Goal: Task Accomplishment & Management: Use online tool/utility

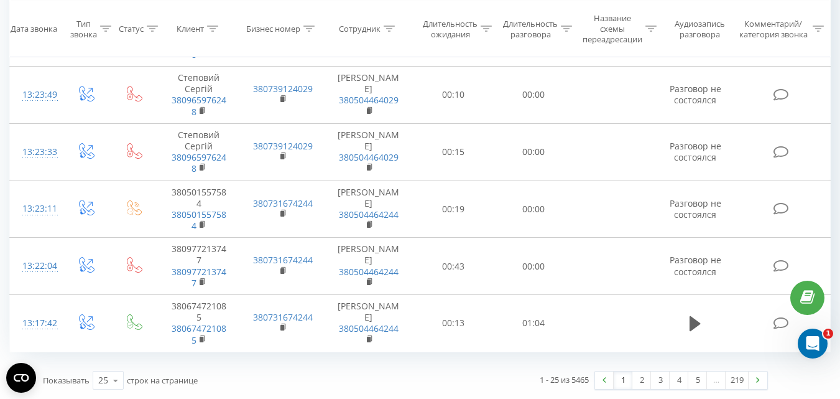
scroll to position [1339, 0]
click at [113, 387] on icon at bounding box center [115, 380] width 19 height 24
click at [115, 361] on div "100" at bounding box center [108, 362] width 30 height 18
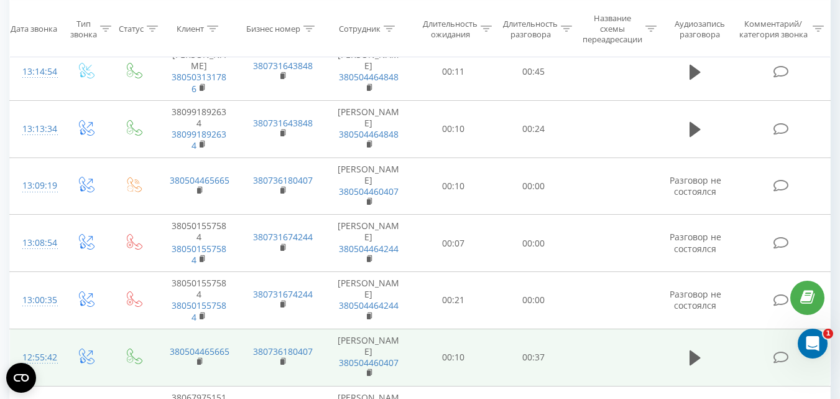
scroll to position [2024, 0]
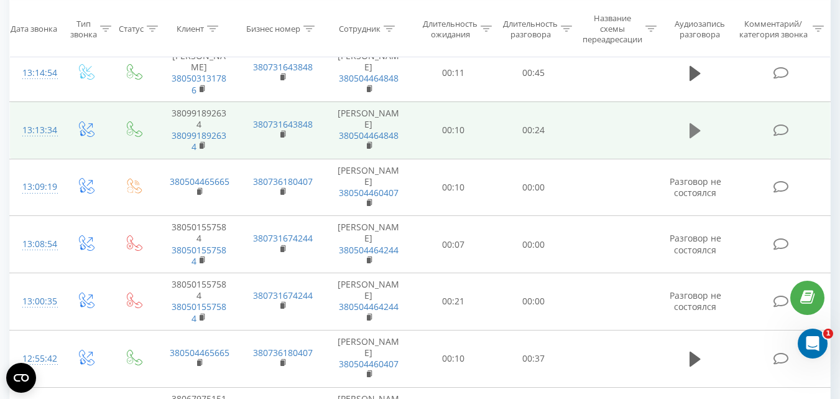
click at [691, 138] on icon at bounding box center [695, 130] width 11 height 15
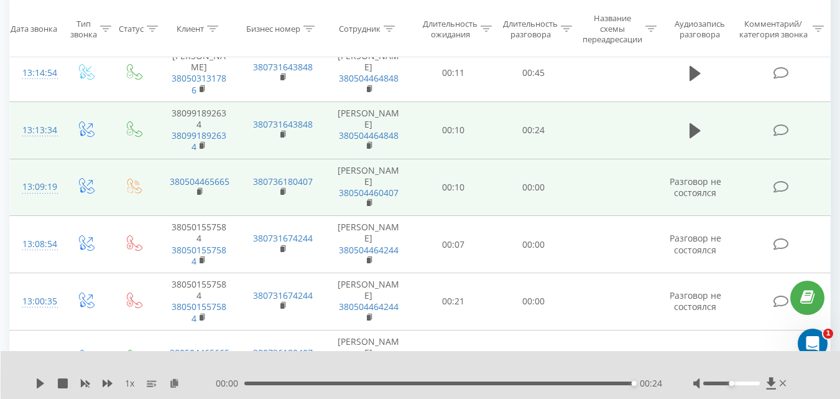
scroll to position [1961, 0]
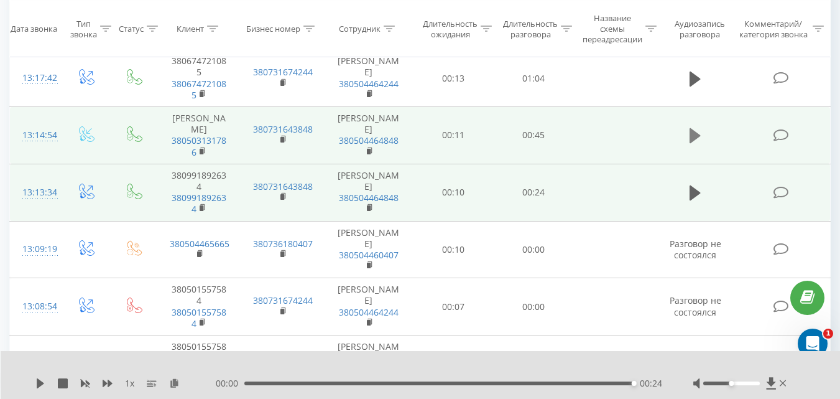
click at [697, 143] on icon at bounding box center [695, 135] width 11 height 15
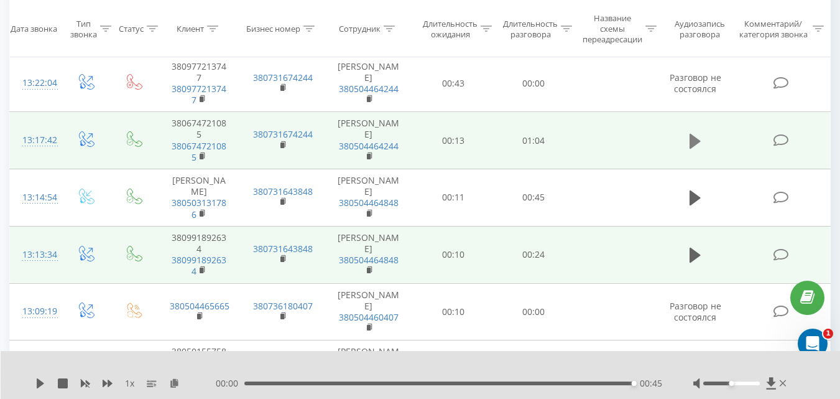
click at [702, 151] on button at bounding box center [695, 141] width 19 height 19
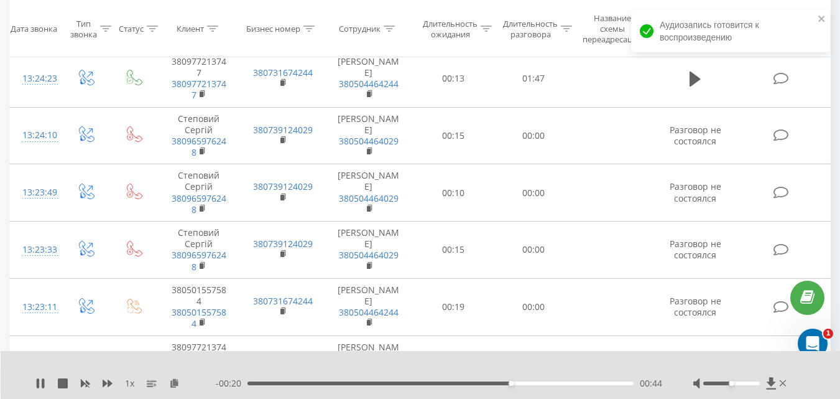
scroll to position [1588, 0]
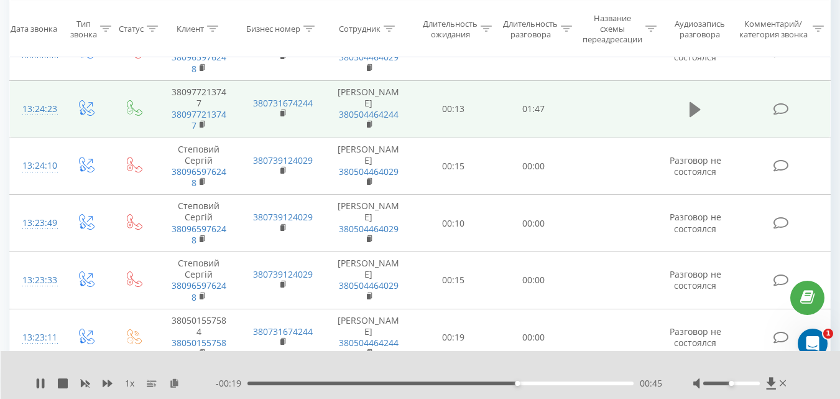
click at [691, 117] on icon at bounding box center [695, 109] width 11 height 15
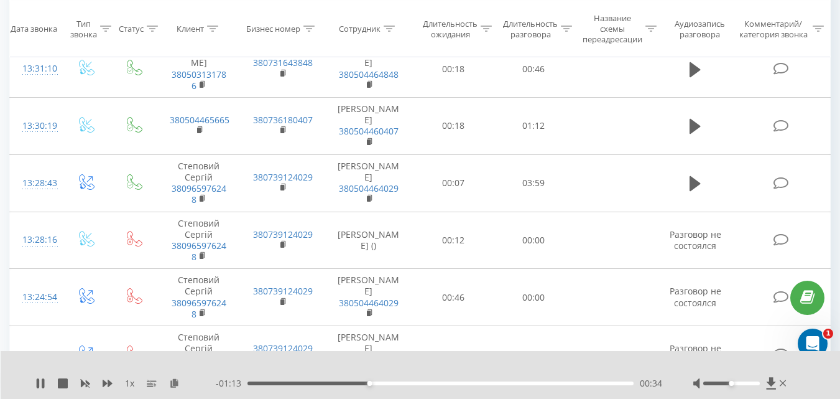
scroll to position [1277, 0]
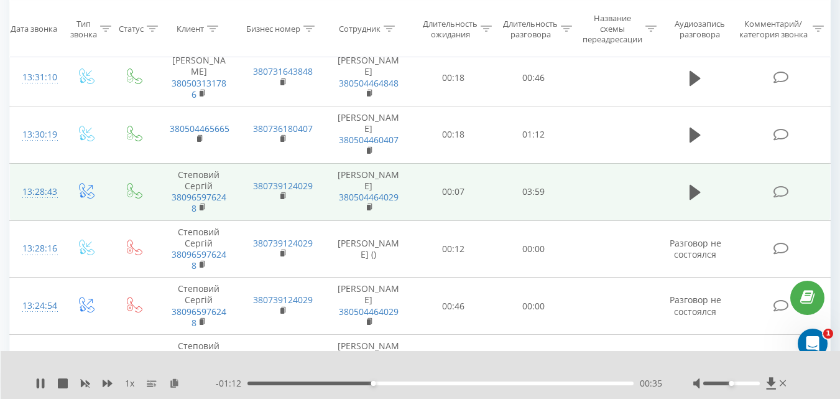
click at [691, 200] on icon at bounding box center [695, 192] width 11 height 15
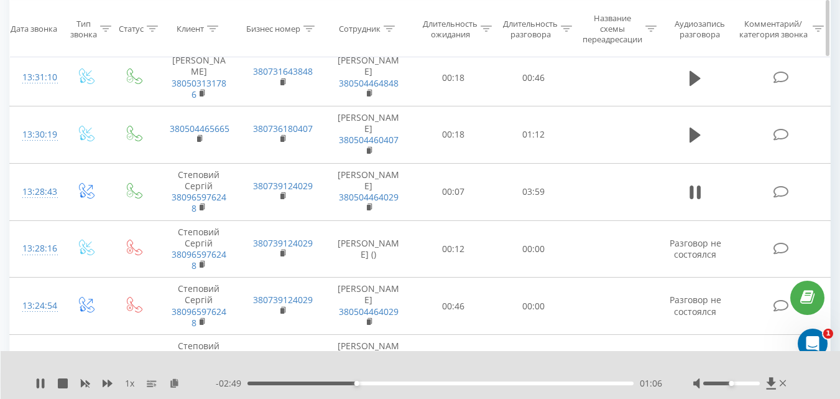
click at [691, 142] on icon at bounding box center [695, 135] width 11 height 15
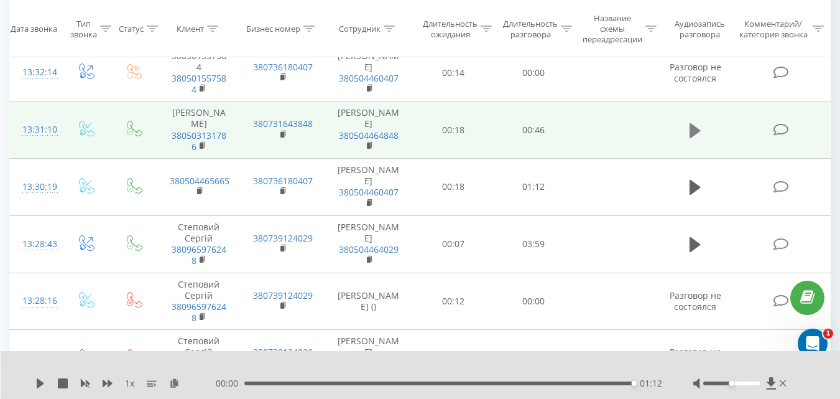
scroll to position [1215, 0]
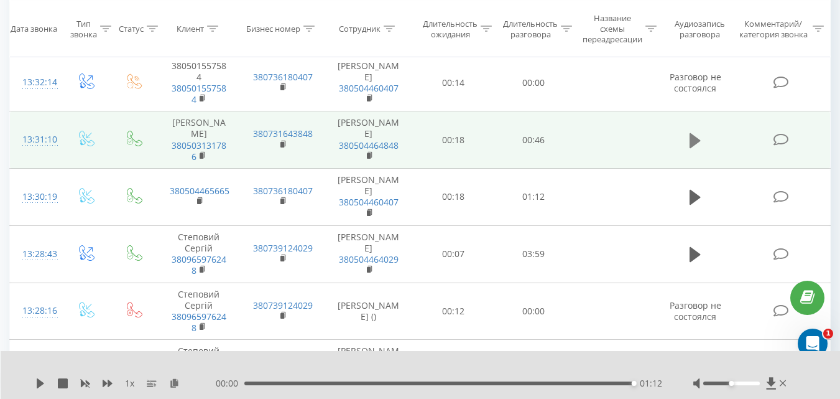
click at [695, 147] on icon at bounding box center [695, 140] width 11 height 15
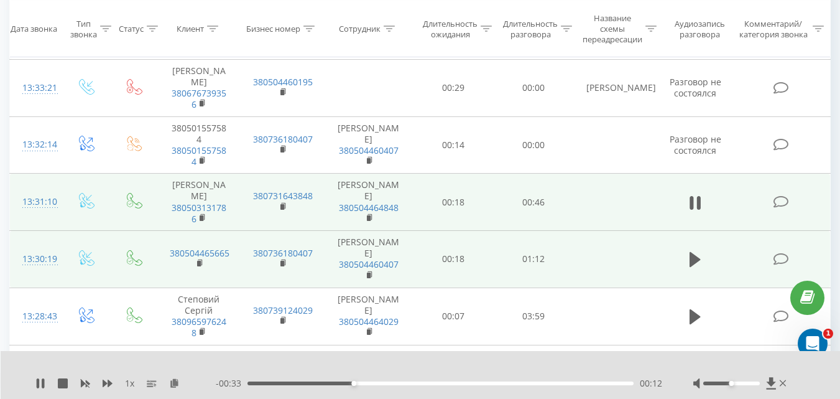
scroll to position [1028, 0]
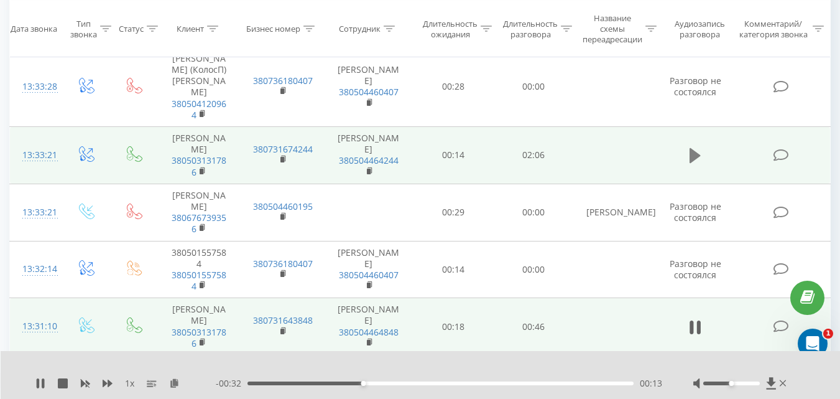
click at [691, 163] on icon at bounding box center [695, 155] width 11 height 15
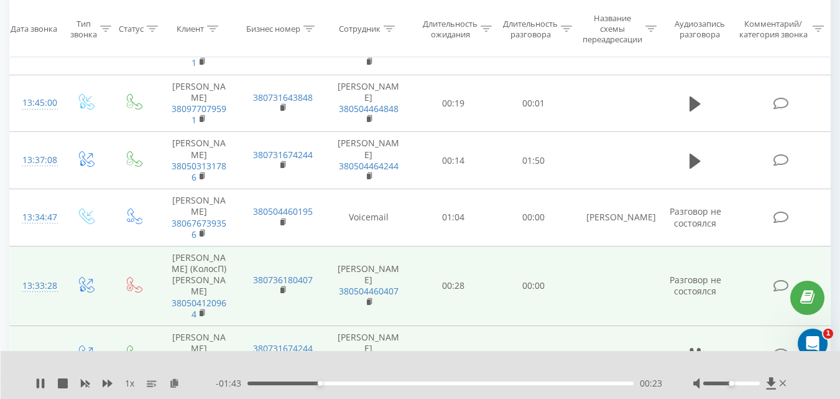
scroll to position [779, 0]
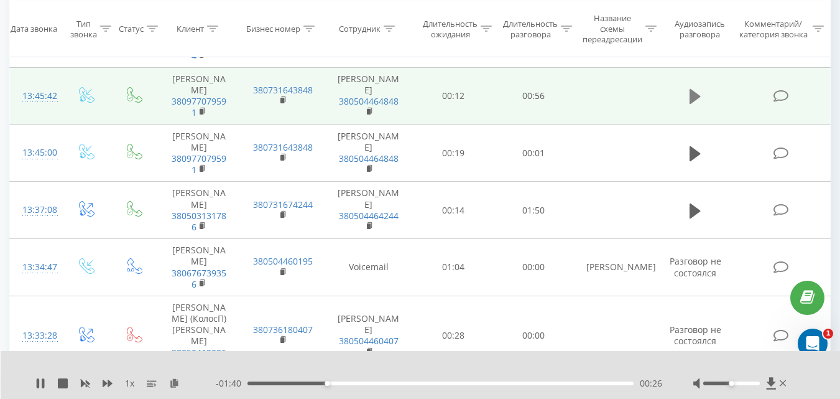
click at [694, 104] on icon at bounding box center [695, 96] width 11 height 15
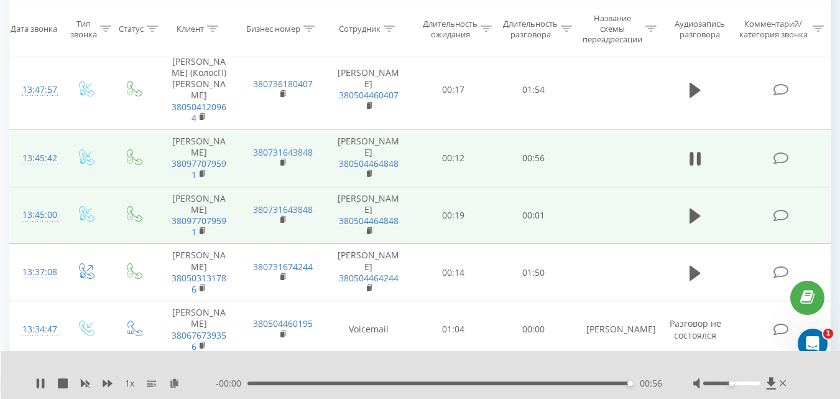
scroll to position [655, 0]
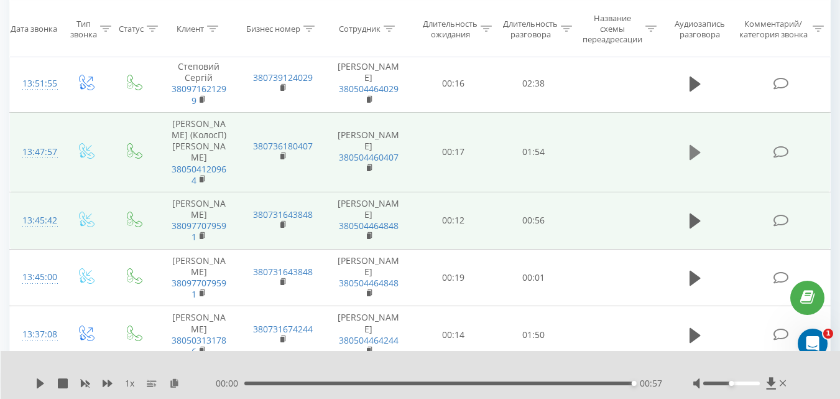
click at [695, 160] on icon at bounding box center [695, 152] width 11 height 15
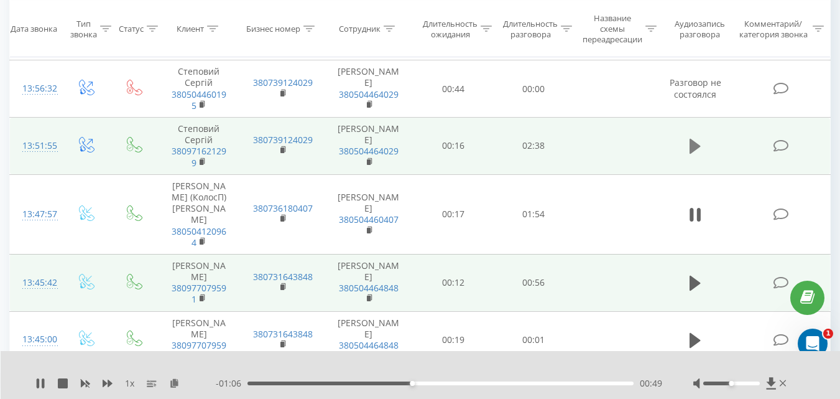
click at [693, 154] on icon at bounding box center [695, 146] width 11 height 15
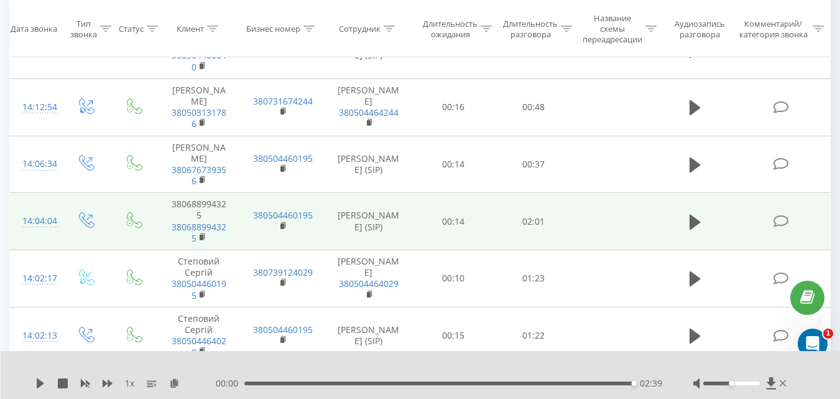
scroll to position [220, 0]
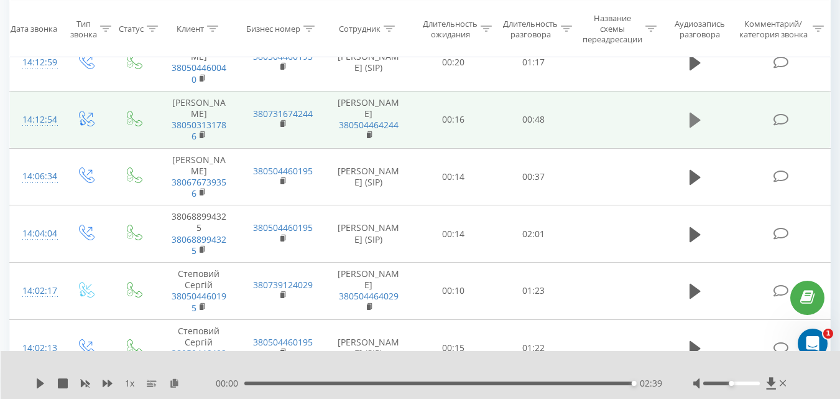
click at [693, 128] on icon at bounding box center [695, 120] width 11 height 15
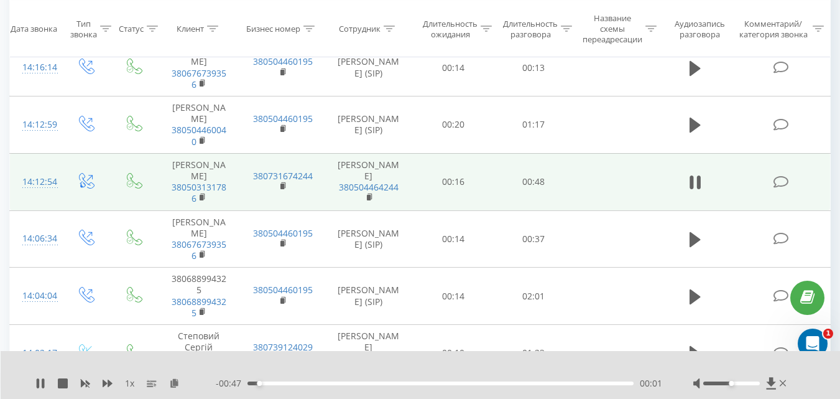
scroll to position [33, 0]
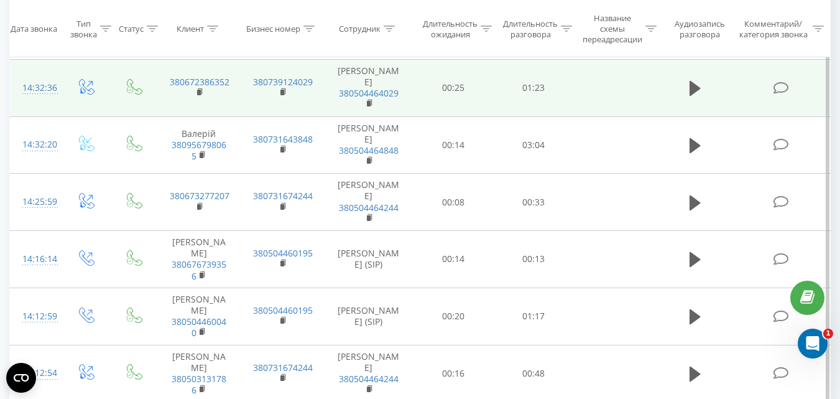
scroll to position [249, 0]
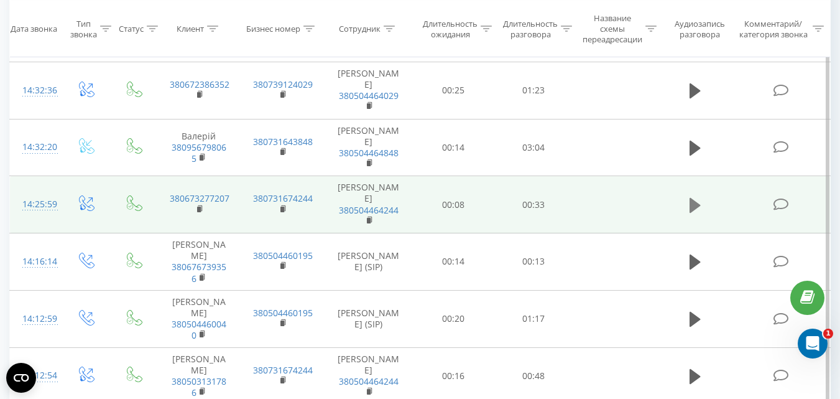
click at [690, 214] on icon at bounding box center [695, 205] width 11 height 17
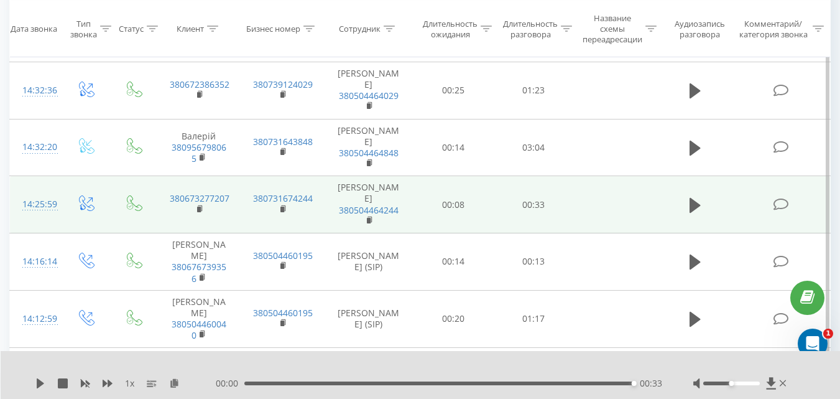
scroll to position [187, 0]
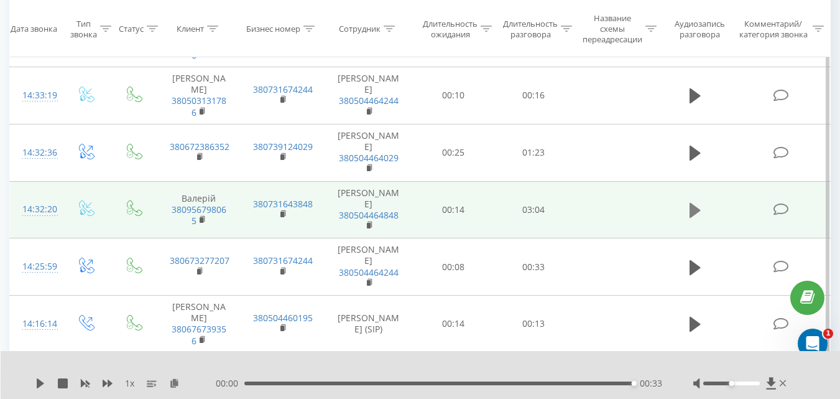
click at [690, 219] on icon at bounding box center [695, 210] width 11 height 17
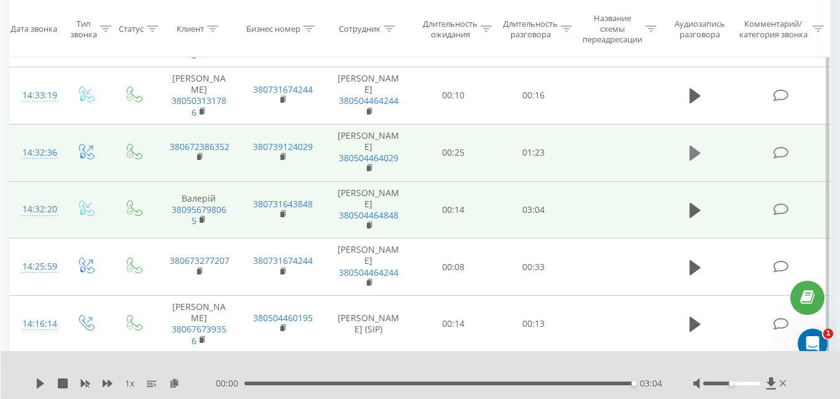
click at [691, 160] on icon at bounding box center [695, 153] width 11 height 15
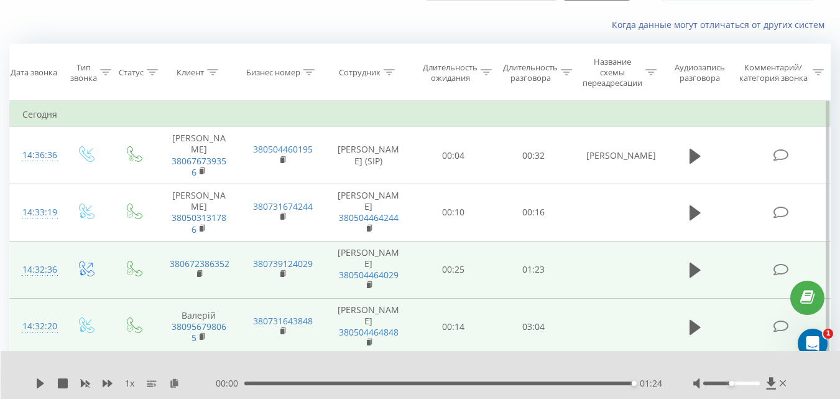
scroll to position [62, 0]
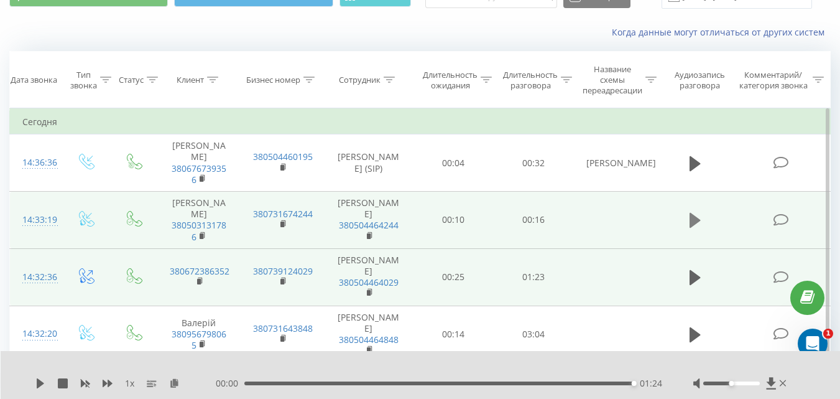
click at [687, 230] on button at bounding box center [695, 220] width 19 height 19
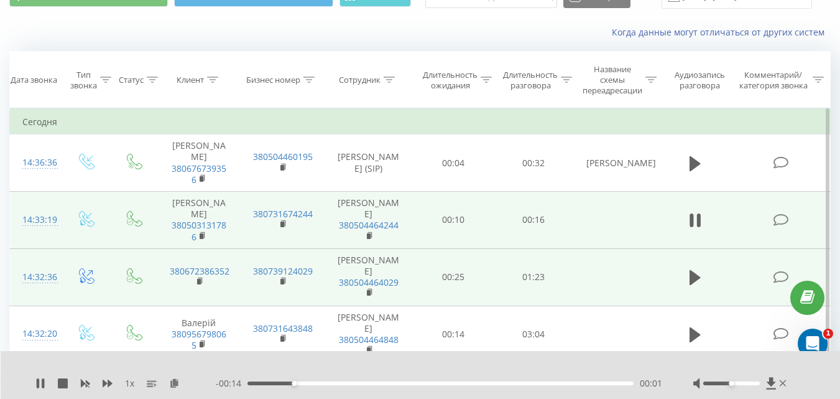
click at [687, 230] on button at bounding box center [695, 220] width 19 height 19
click at [39, 384] on icon at bounding box center [40, 383] width 7 height 10
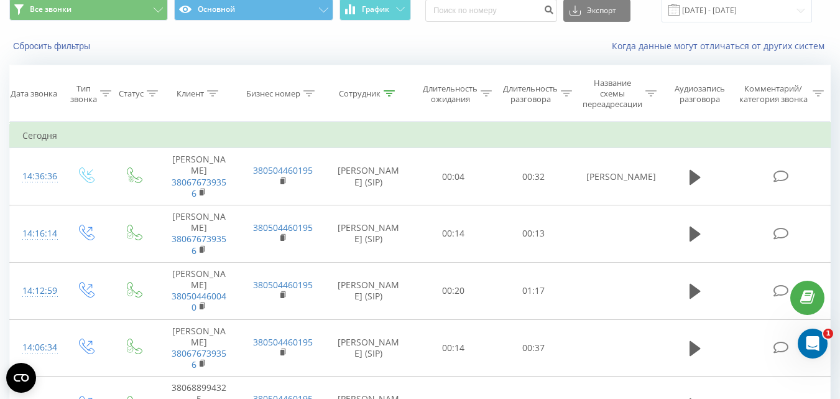
scroll to position [62, 0]
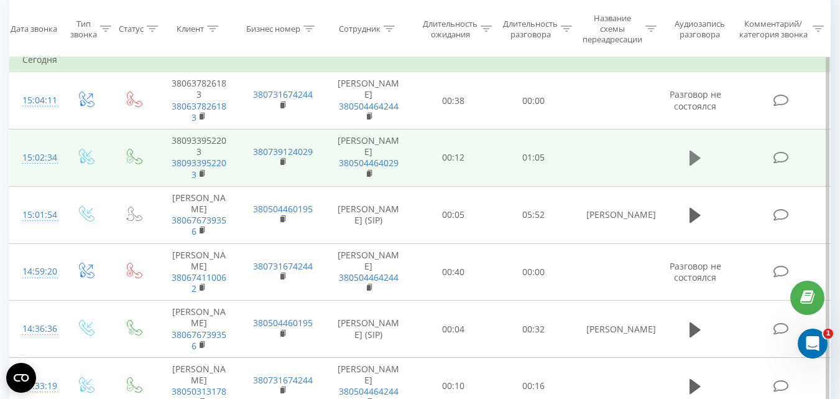
click at [691, 162] on icon at bounding box center [695, 158] width 11 height 15
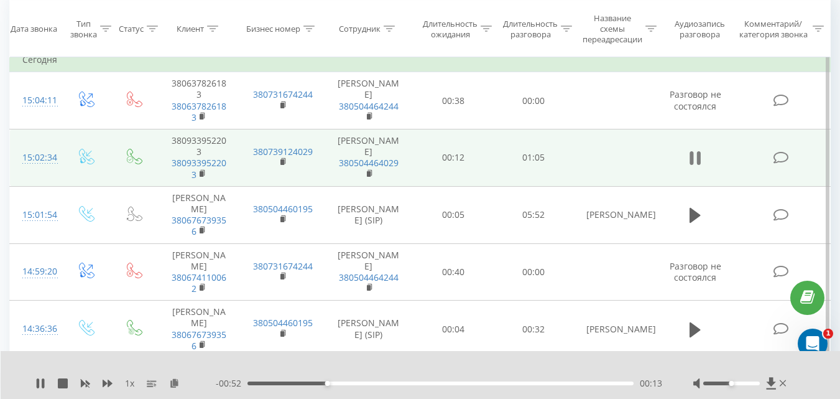
click at [697, 152] on icon at bounding box center [695, 157] width 11 height 17
click at [37, 383] on icon at bounding box center [40, 383] width 10 height 10
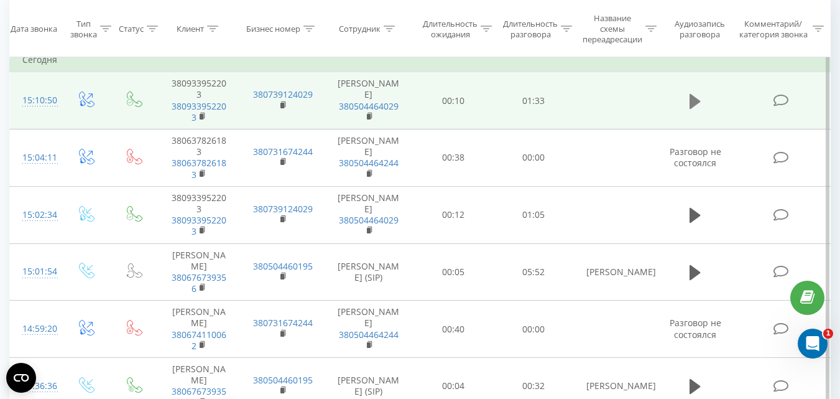
click at [694, 93] on icon at bounding box center [695, 101] width 11 height 17
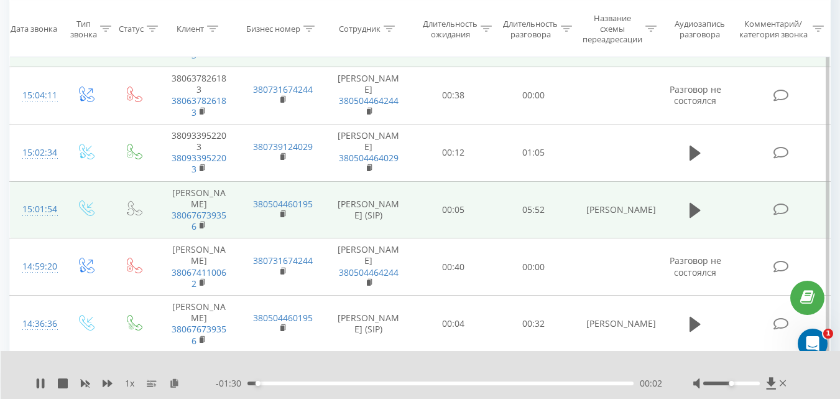
scroll to position [124, 0]
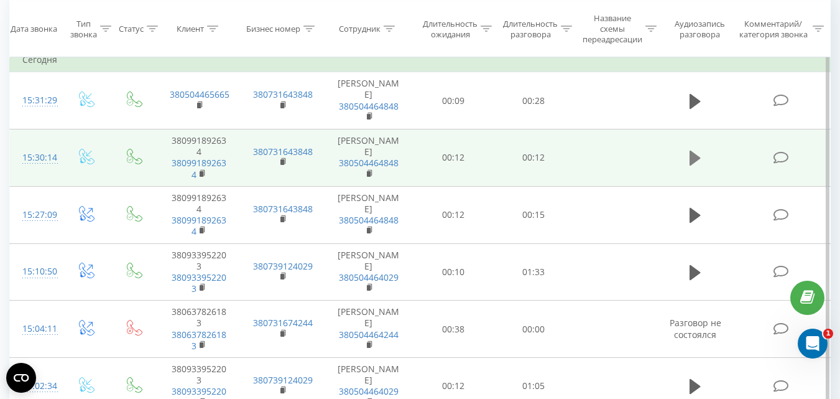
click at [693, 157] on icon at bounding box center [695, 158] width 11 height 15
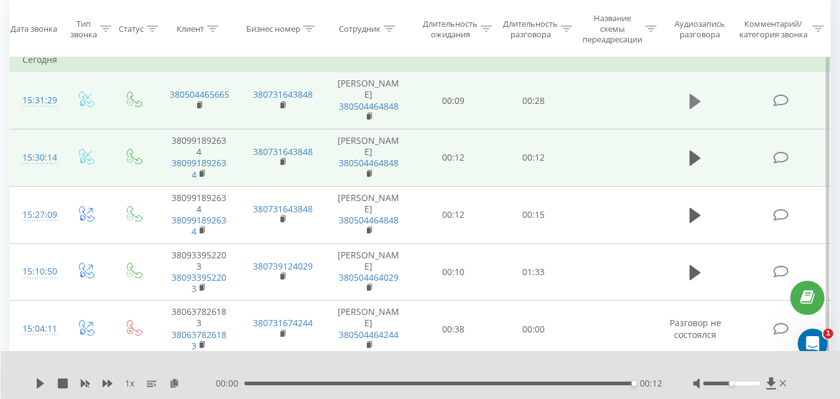
click at [697, 100] on icon at bounding box center [695, 100] width 11 height 15
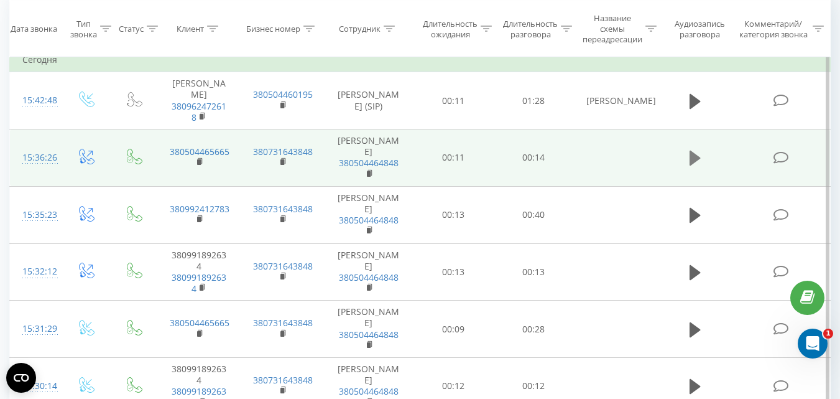
click at [691, 154] on icon at bounding box center [695, 158] width 11 height 15
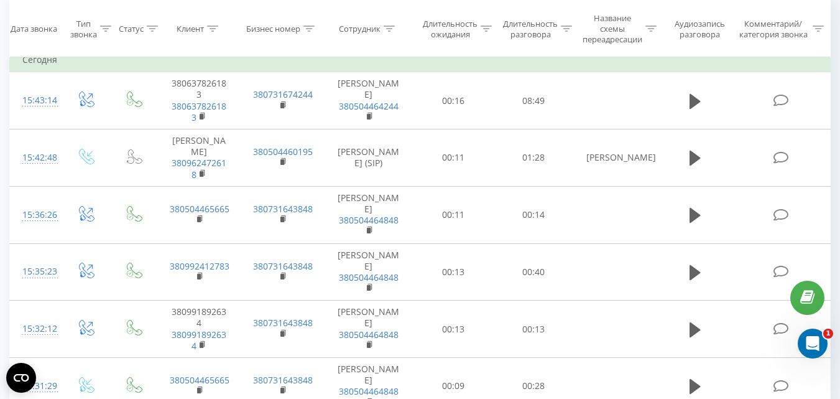
scroll to position [124, 0]
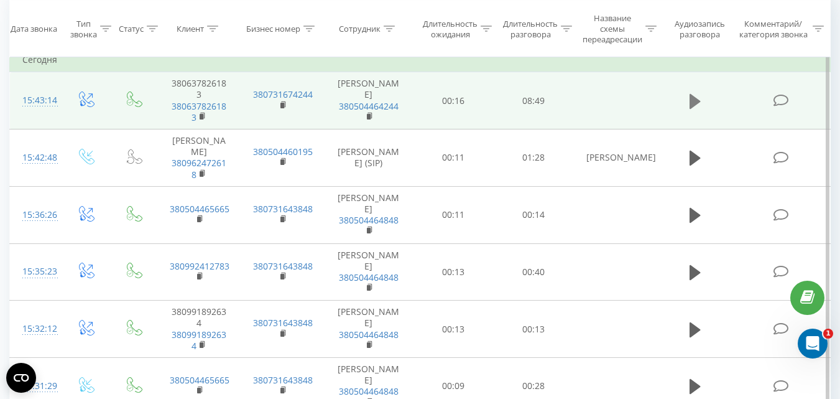
click at [695, 106] on icon at bounding box center [695, 101] width 11 height 17
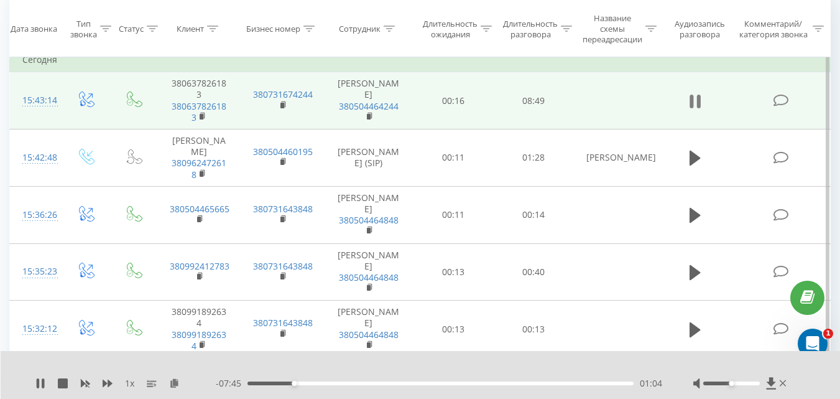
click at [695, 96] on icon at bounding box center [695, 101] width 11 height 17
click at [41, 384] on icon at bounding box center [40, 383] width 7 height 10
click at [783, 384] on icon at bounding box center [783, 383] width 7 height 6
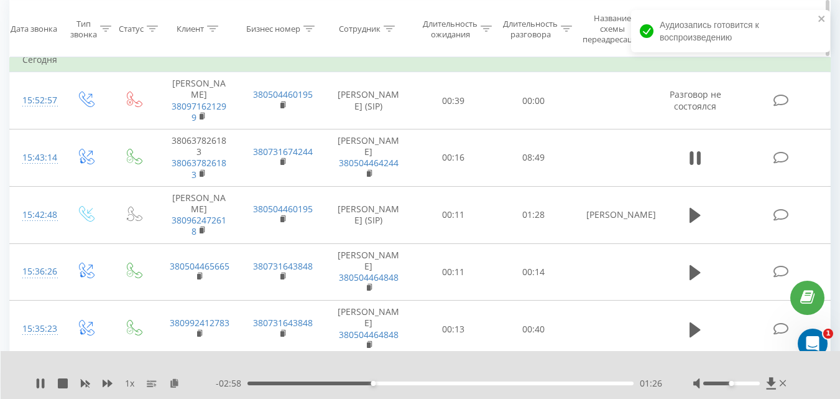
scroll to position [124, 0]
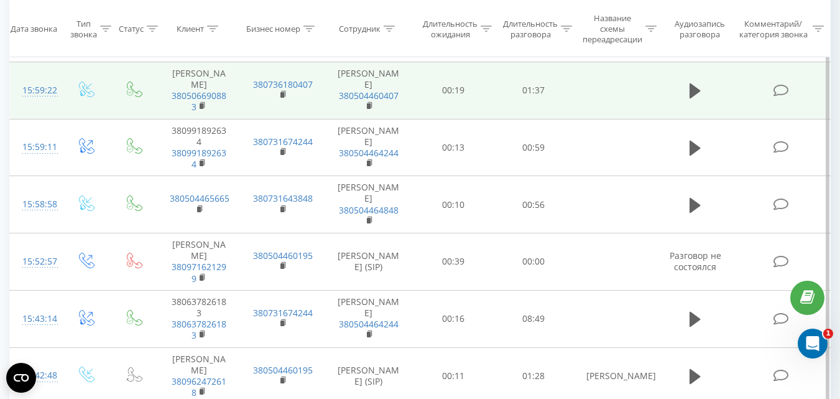
scroll to position [187, 0]
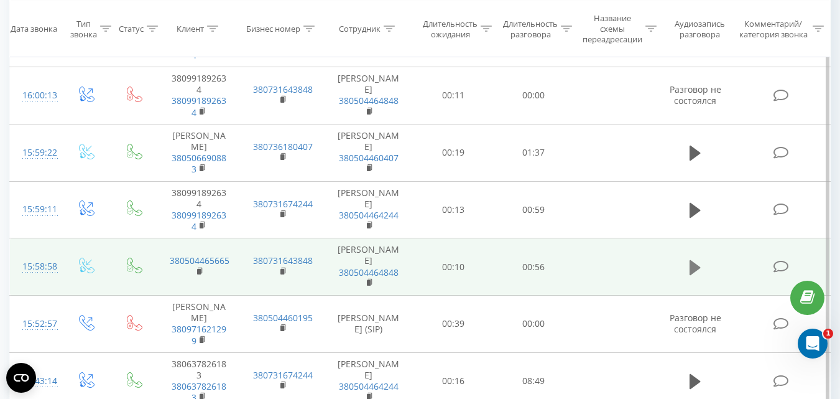
click at [694, 264] on icon at bounding box center [695, 266] width 11 height 15
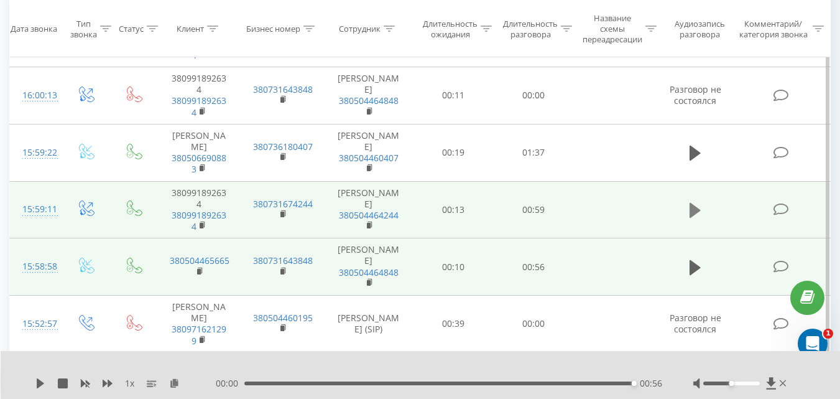
click at [690, 212] on icon at bounding box center [695, 210] width 11 height 17
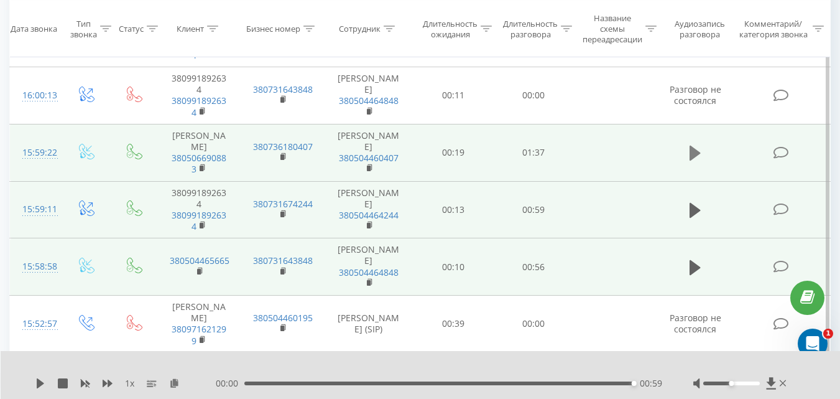
click at [695, 162] on icon at bounding box center [695, 152] width 11 height 17
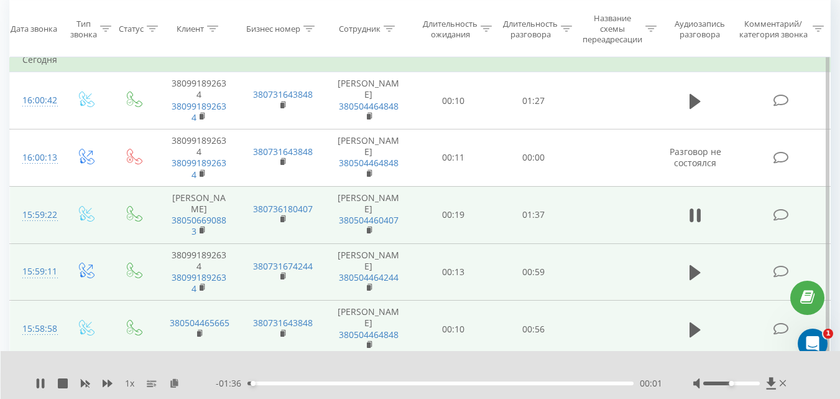
scroll to position [62, 0]
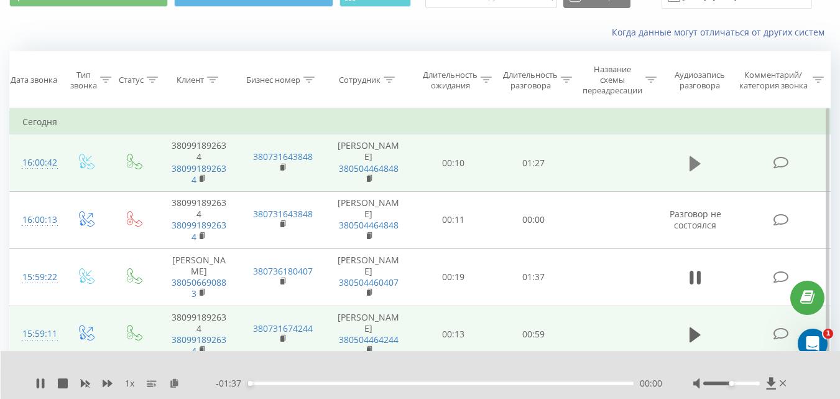
click at [693, 164] on icon at bounding box center [695, 163] width 11 height 15
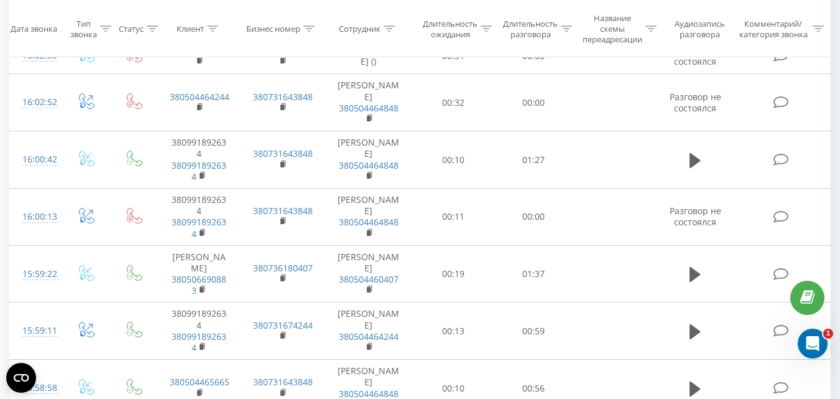
scroll to position [62, 0]
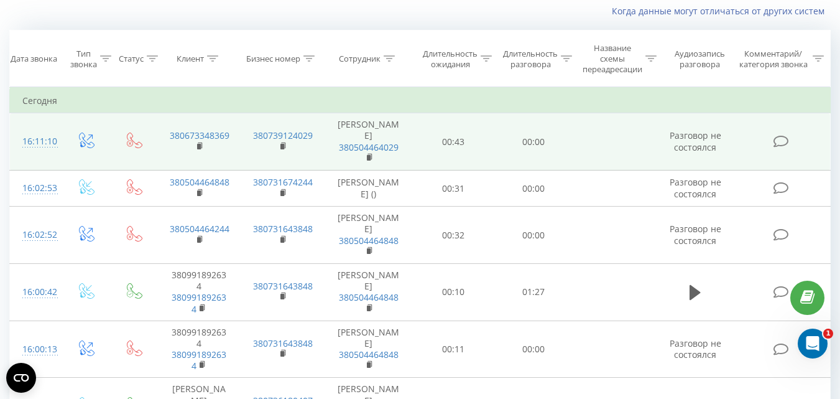
scroll to position [124, 0]
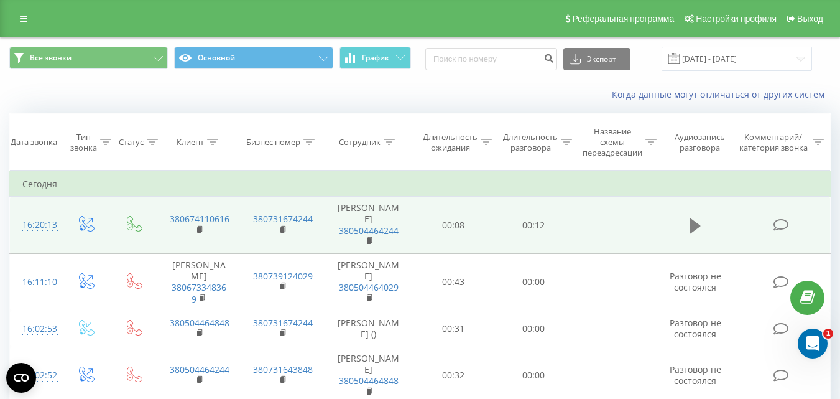
click at [698, 225] on icon at bounding box center [695, 225] width 11 height 15
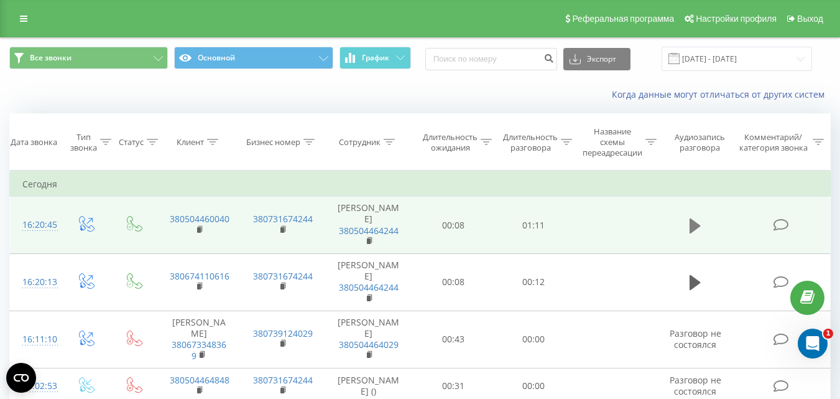
click at [689, 222] on button at bounding box center [695, 225] width 19 height 19
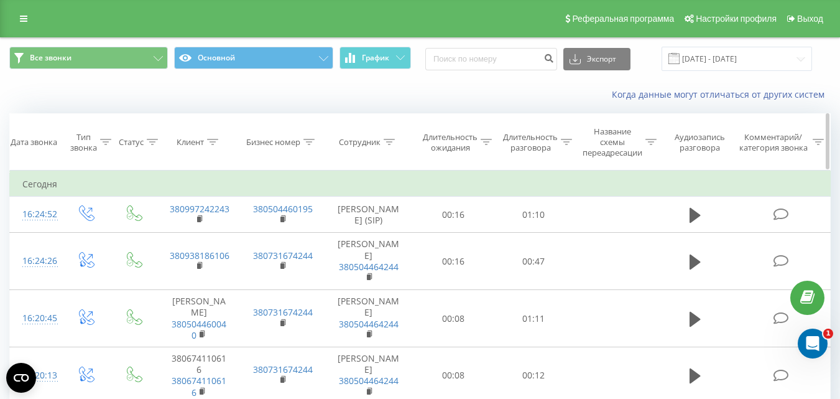
drag, startPoint x: 689, startPoint y: 267, endPoint x: 331, endPoint y: 149, distance: 377.3
click at [690, 267] on button at bounding box center [695, 262] width 19 height 19
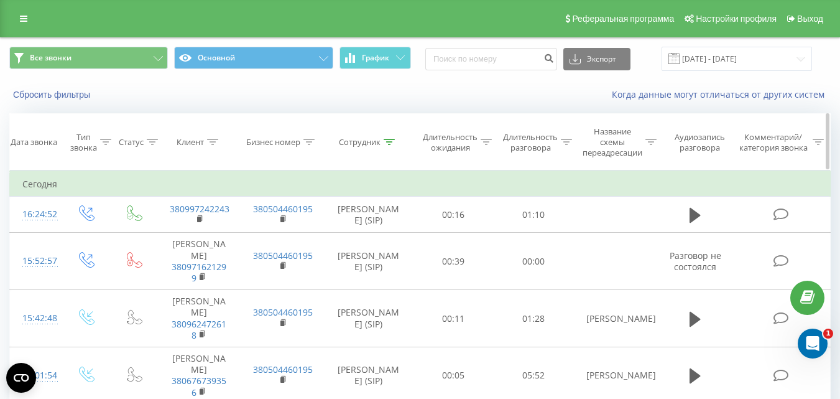
click at [45, 214] on div "16:24:52" at bounding box center [35, 214] width 26 height 24
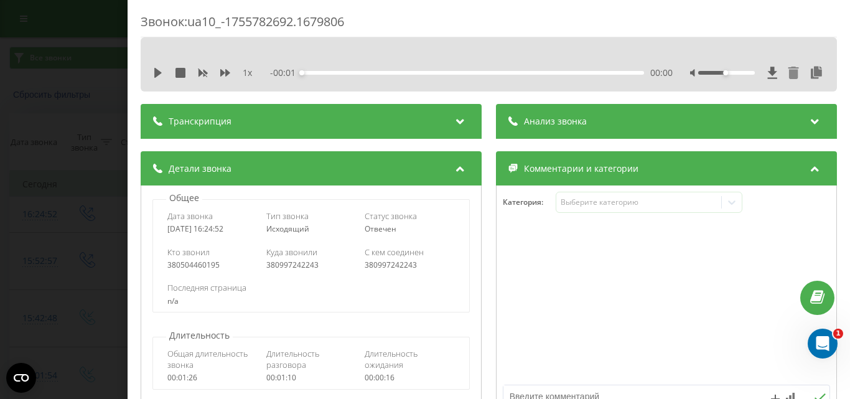
click at [788, 72] on icon at bounding box center [793, 73] width 11 height 12
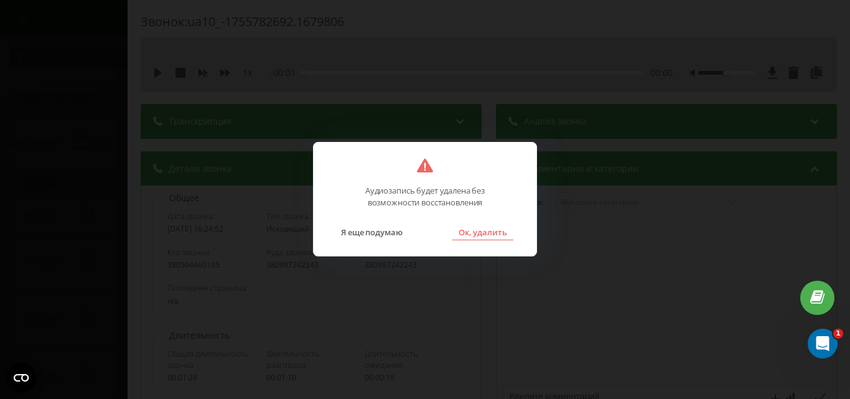
click at [498, 235] on button "Ок, удалить" at bounding box center [482, 232] width 61 height 16
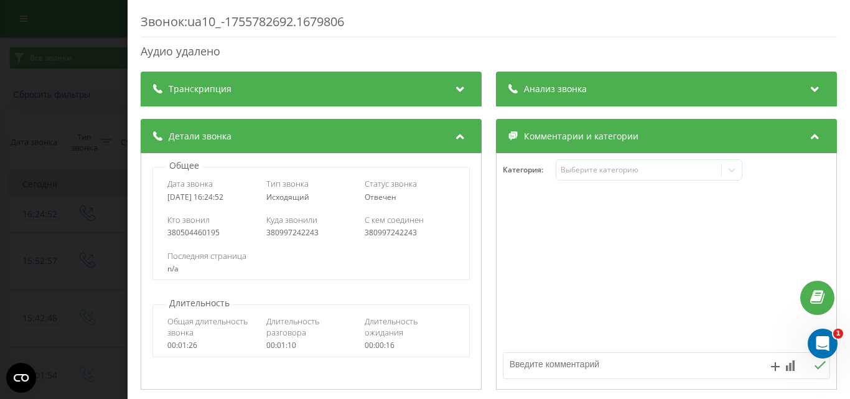
click at [14, 143] on div "Звонок : ua10_-1755782692.1679806 Аудио удалено Транскрипция Для анализа AI буд…" at bounding box center [425, 199] width 850 height 399
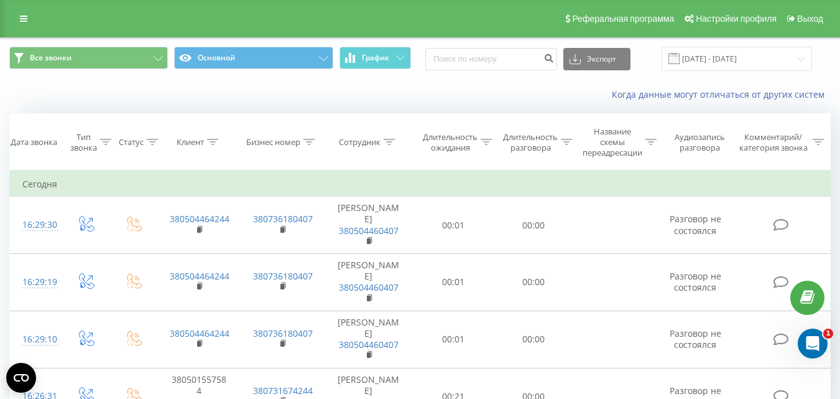
scroll to position [62, 0]
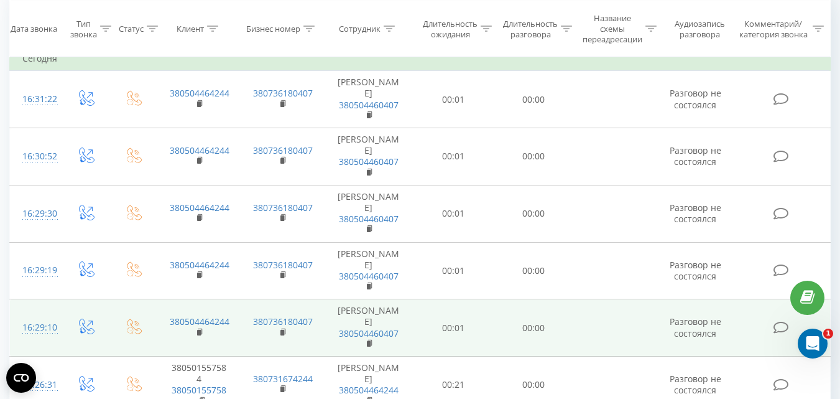
scroll to position [124, 0]
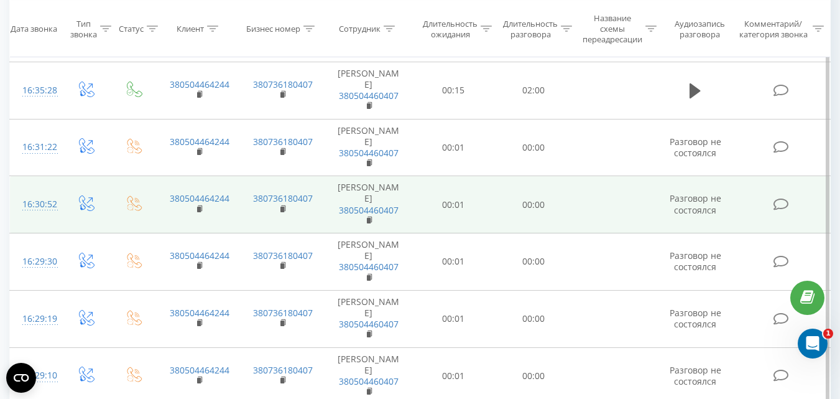
scroll to position [62, 0]
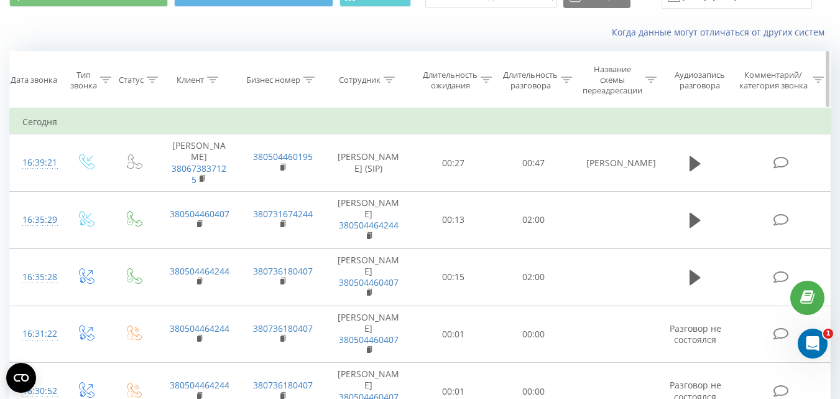
click at [215, 77] on icon at bounding box center [212, 80] width 11 height 6
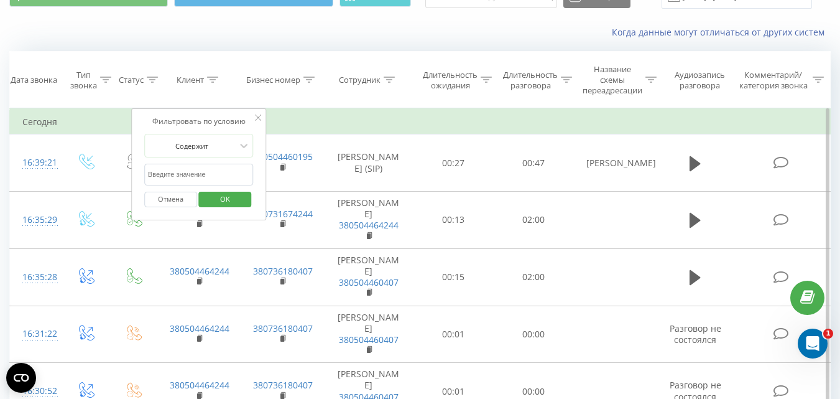
click at [205, 172] on input "text" at bounding box center [198, 175] width 109 height 22
type input "380964672927"
click button "OK" at bounding box center [225, 200] width 53 height 16
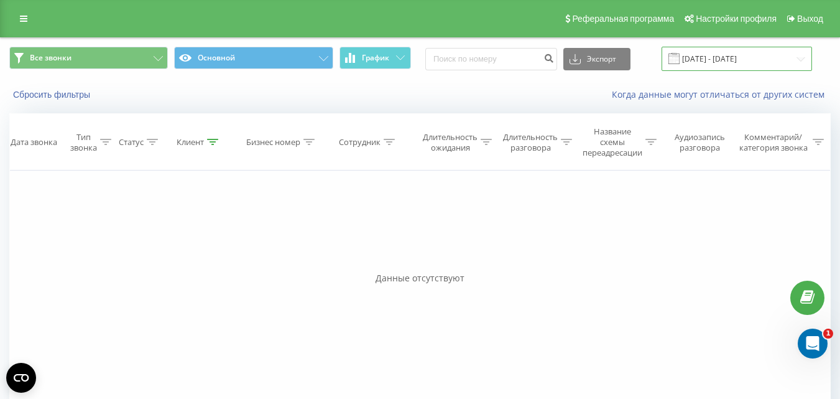
click at [726, 58] on input "21.07.2025 - 21.08.2025" at bounding box center [737, 59] width 151 height 24
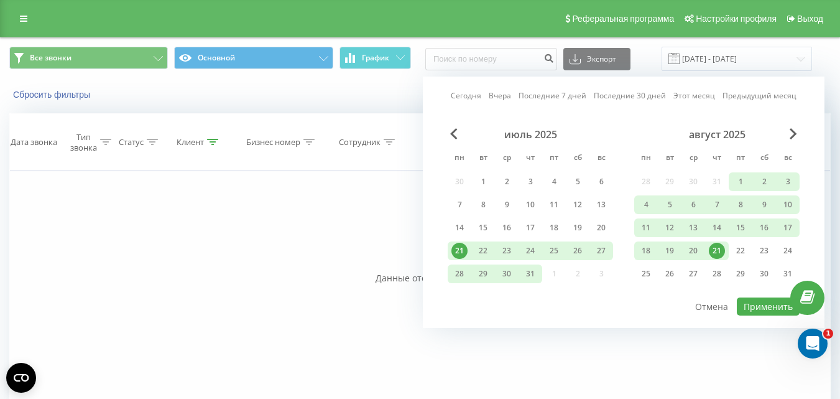
click at [719, 253] on div "21" at bounding box center [717, 251] width 16 height 16
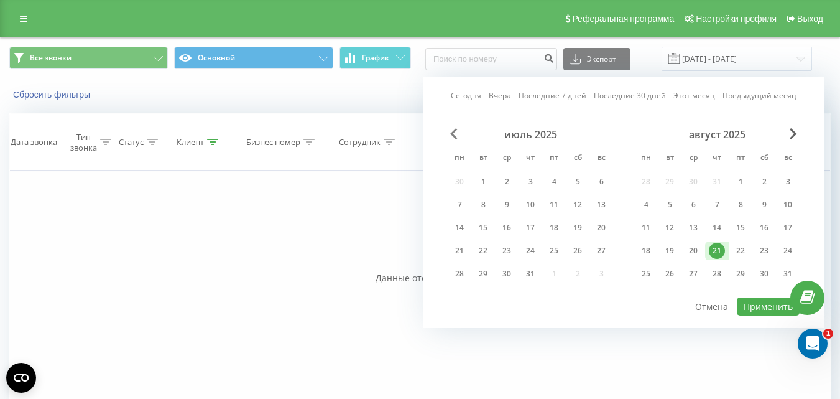
click at [455, 133] on span "Previous Month" at bounding box center [453, 133] width 7 height 11
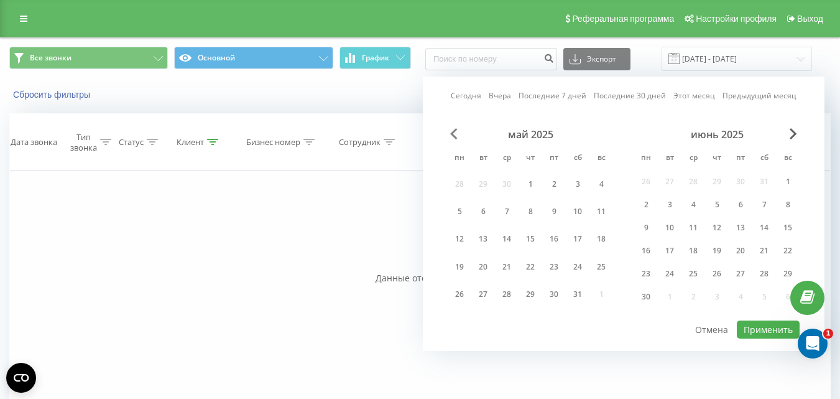
click at [455, 133] on span "Previous Month" at bounding box center [453, 133] width 7 height 11
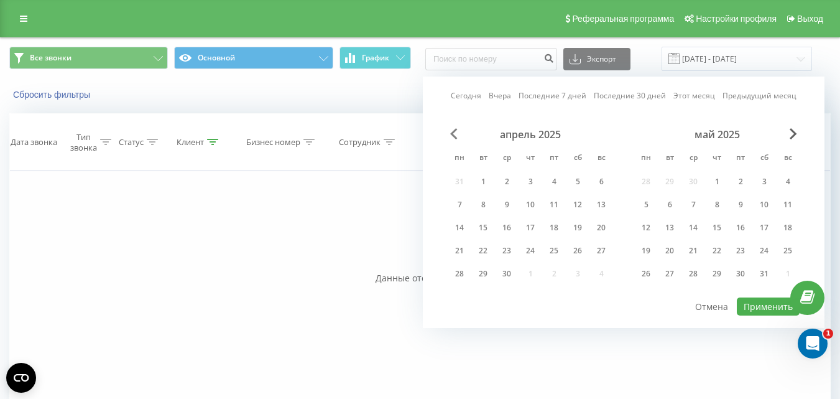
click at [455, 133] on span "Previous Month" at bounding box center [453, 133] width 7 height 11
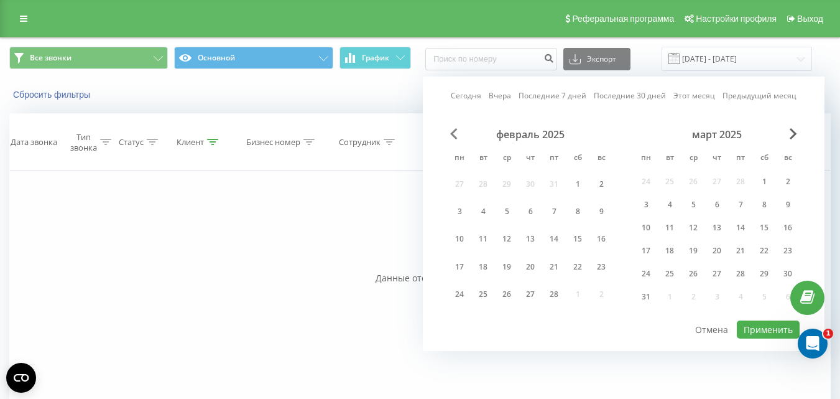
click at [455, 133] on span "Previous Month" at bounding box center [453, 133] width 7 height 11
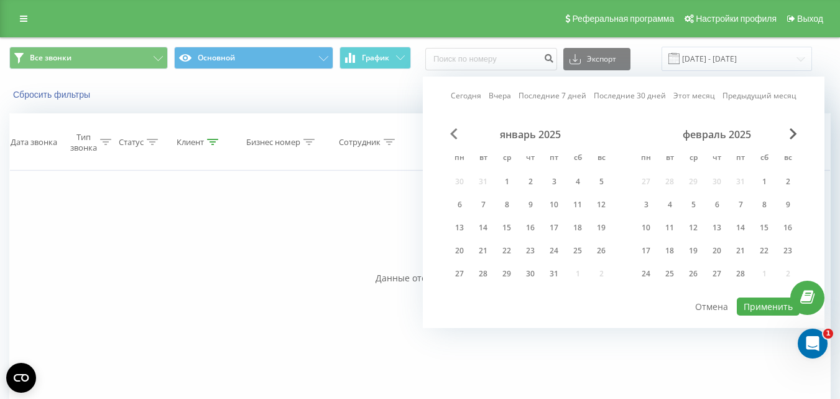
click at [455, 133] on span "Previous Month" at bounding box center [453, 133] width 7 height 11
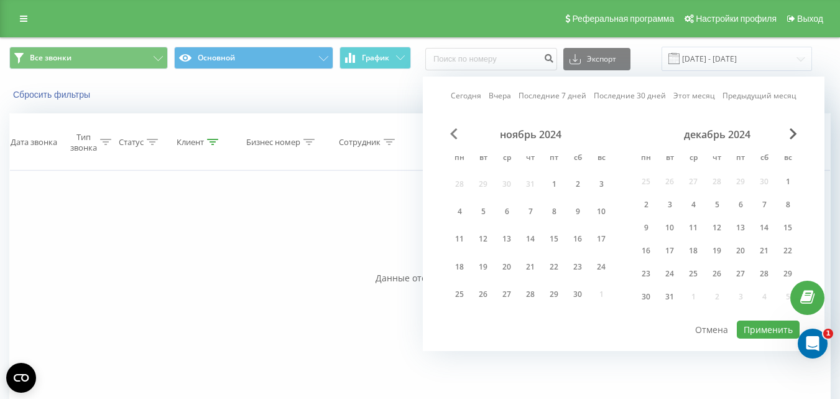
click at [455, 133] on span "Previous Month" at bounding box center [453, 133] width 7 height 11
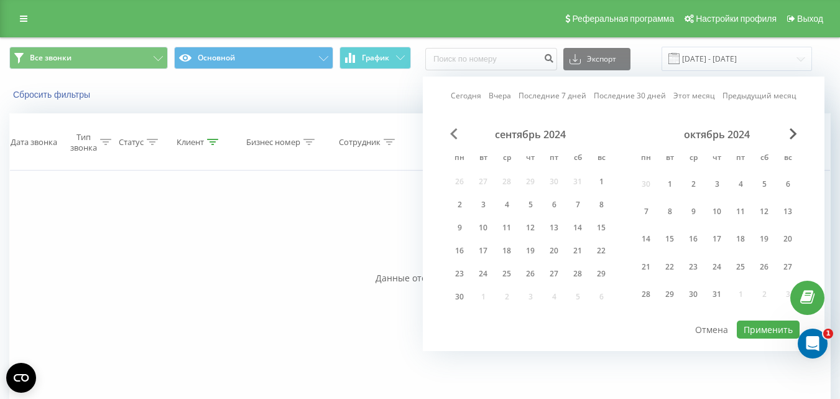
click at [455, 133] on span "Previous Month" at bounding box center [453, 133] width 7 height 11
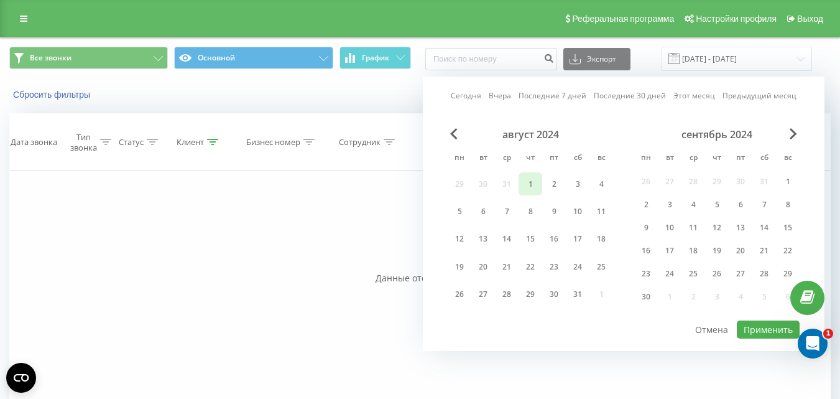
click at [532, 182] on div "1" at bounding box center [531, 184] width 16 height 16
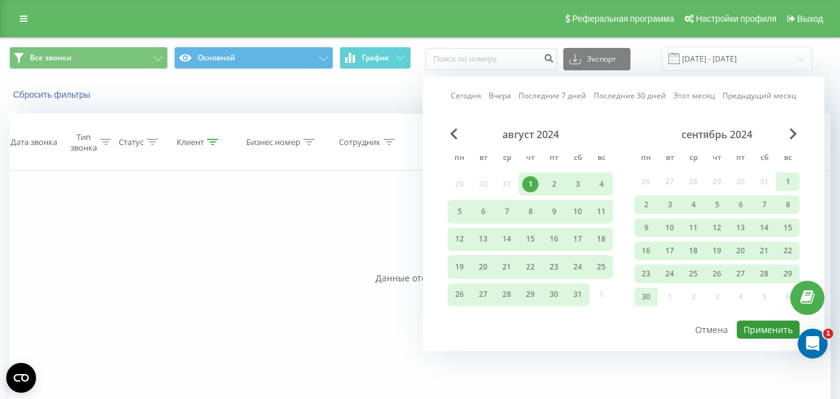
click at [756, 335] on button "Применить" at bounding box center [768, 329] width 63 height 18
type input "[DATE] - [DATE]"
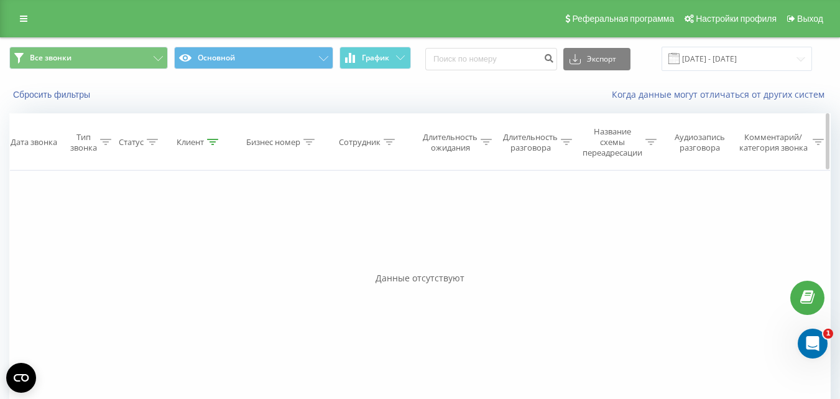
click at [212, 141] on icon at bounding box center [212, 142] width 11 height 6
drag, startPoint x: 203, startPoint y: 238, endPoint x: 128, endPoint y: 226, distance: 76.1
click at [128, 226] on div "Фильтровать по условию Равно Введите значение Отмена OK Фильтровать по условию …" at bounding box center [420, 310] width 822 height 280
click button "OK" at bounding box center [225, 262] width 53 height 16
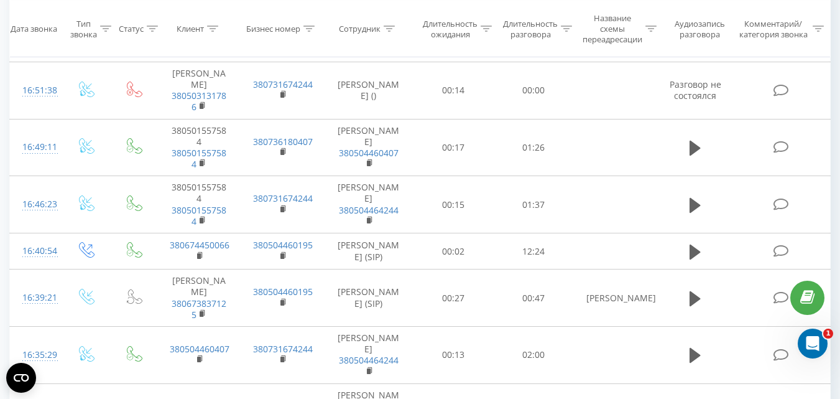
scroll to position [311, 0]
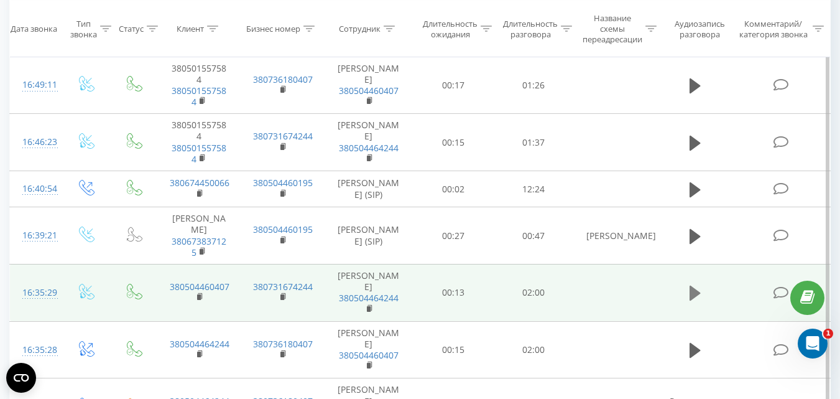
click at [697, 300] on icon at bounding box center [695, 293] width 11 height 15
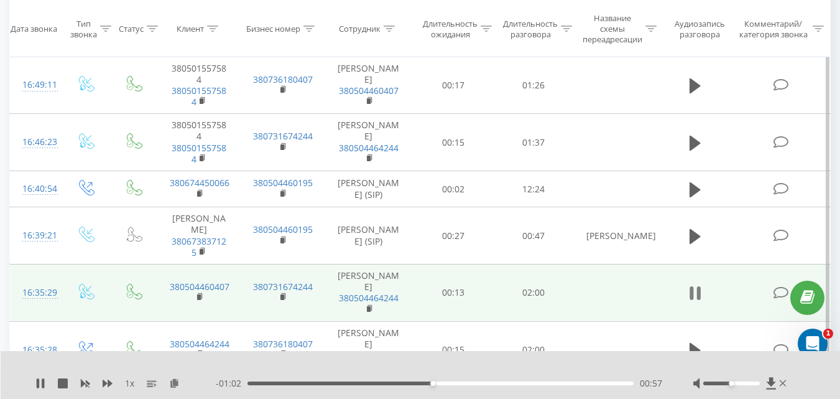
click at [700, 300] on icon at bounding box center [699, 293] width 4 height 14
click at [42, 384] on icon at bounding box center [40, 383] width 7 height 10
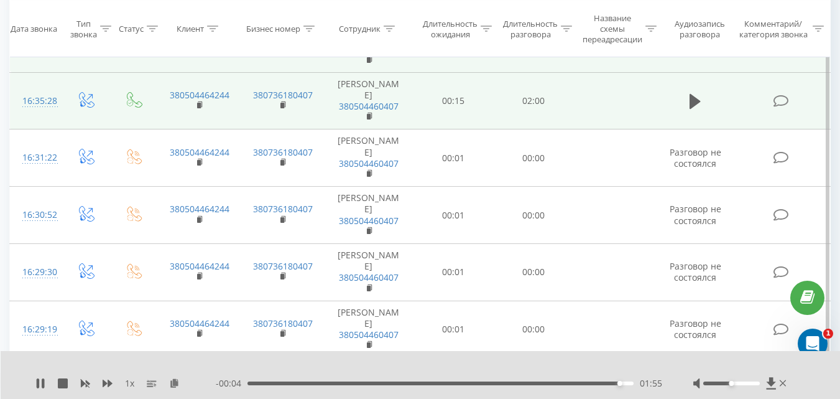
scroll to position [747, 0]
